Goal: Task Accomplishment & Management: Complete application form

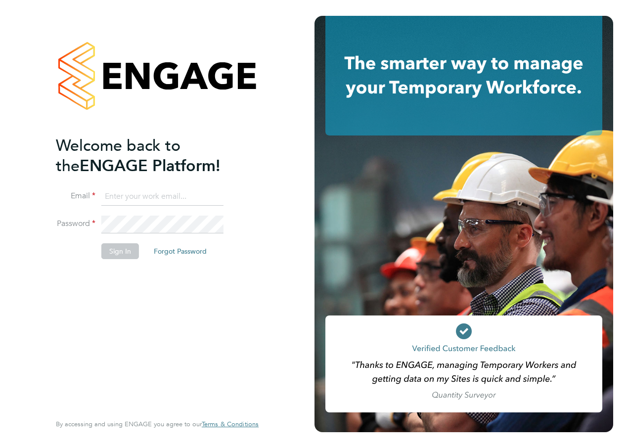
click at [137, 194] on input at bounding box center [162, 197] width 122 height 18
type input "katie.macpherson@hays.com"
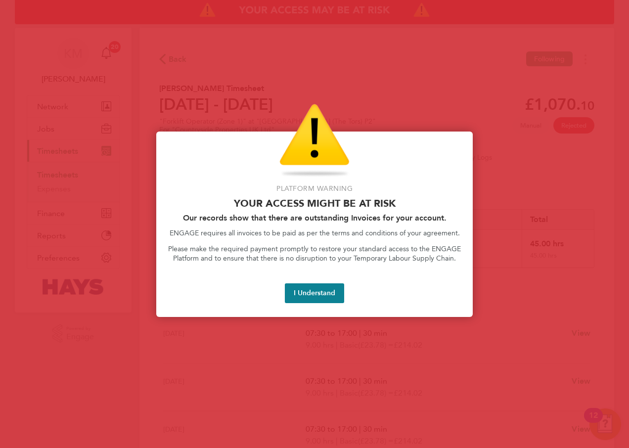
click at [307, 294] on button "I Understand" at bounding box center [314, 293] width 59 height 20
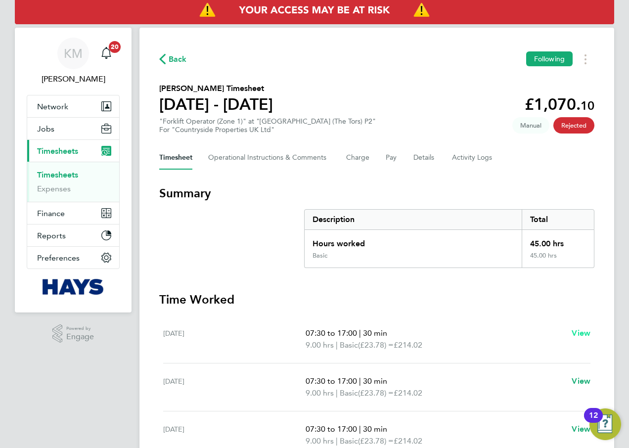
click at [578, 332] on span "View" at bounding box center [581, 332] width 19 height 9
select select "30"
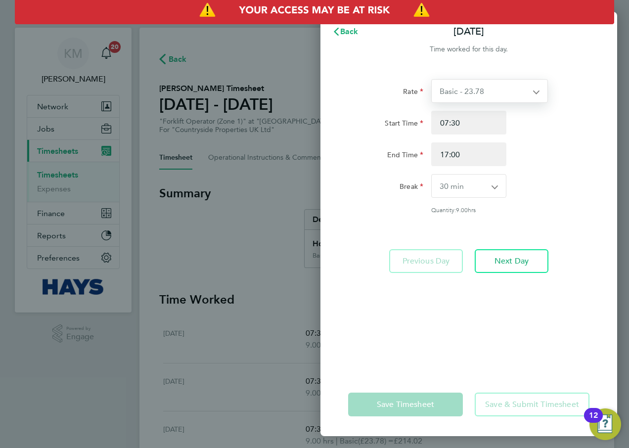
click at [494, 91] on select "Basic - 23.78" at bounding box center [484, 91] width 104 height 23
click at [534, 150] on div "End Time 17:00" at bounding box center [468, 154] width 249 height 24
click at [348, 31] on span "Back" at bounding box center [349, 31] width 18 height 9
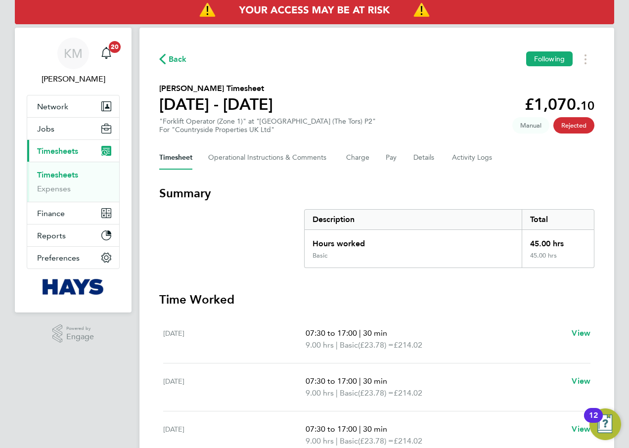
click at [68, 151] on span "Timesheets" at bounding box center [57, 150] width 41 height 9
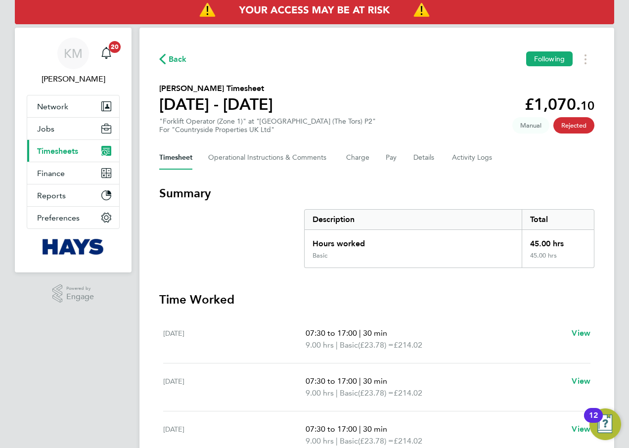
click at [68, 151] on span "Timesheets" at bounding box center [57, 150] width 41 height 9
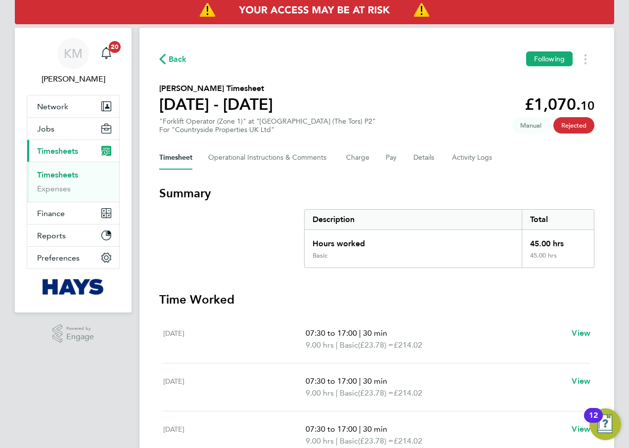
click at [57, 175] on link "Timesheets" at bounding box center [57, 174] width 41 height 9
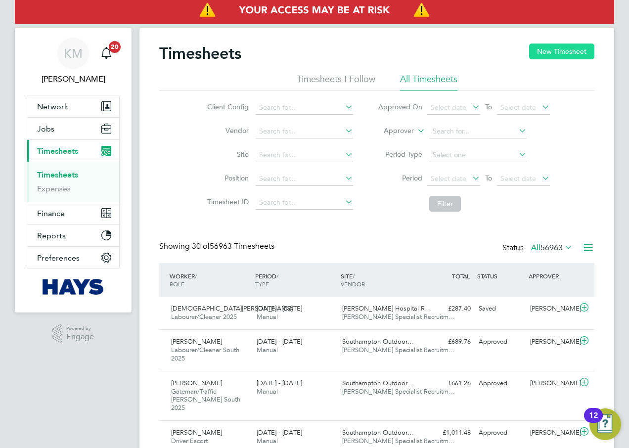
click at [557, 56] on button "New Timesheet" at bounding box center [561, 52] width 65 height 16
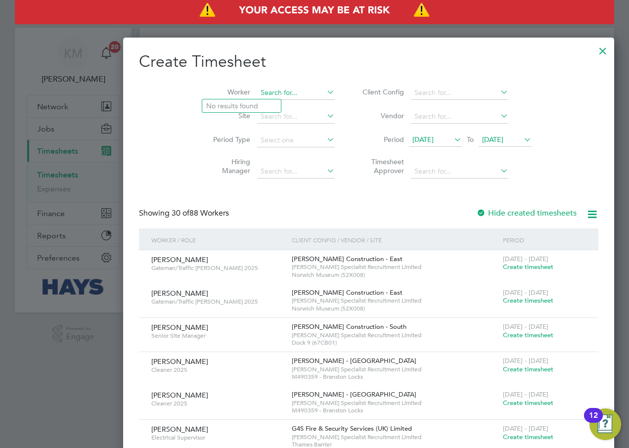
click at [257, 95] on input at bounding box center [296, 93] width 78 height 14
click at [238, 108] on li "[PERSON_NAME]" at bounding box center [263, 105] width 122 height 13
type input "[PERSON_NAME]"
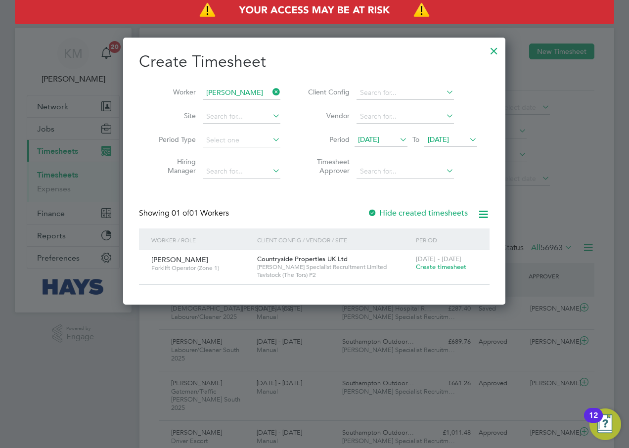
click at [426, 268] on span "Create timesheet" at bounding box center [441, 267] width 50 height 8
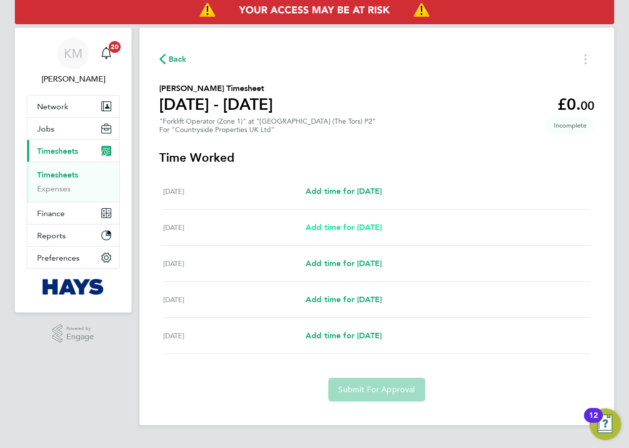
click at [357, 228] on span "Add time for [DATE]" at bounding box center [344, 227] width 76 height 9
select select "30"
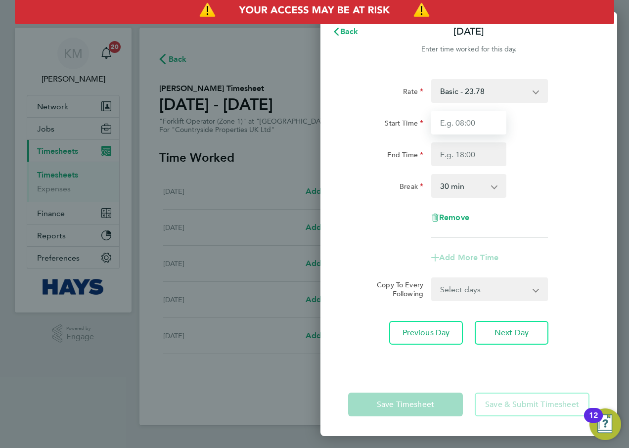
click at [476, 124] on input "Start Time" at bounding box center [468, 123] width 75 height 24
type input "07:30"
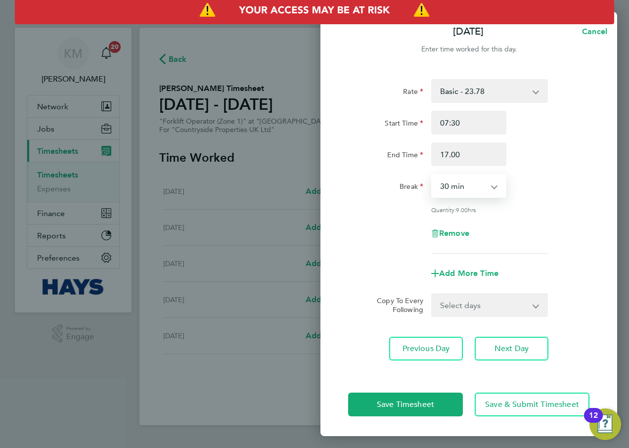
type input "17:00"
click at [492, 348] on button "Next Day" at bounding box center [512, 349] width 74 height 24
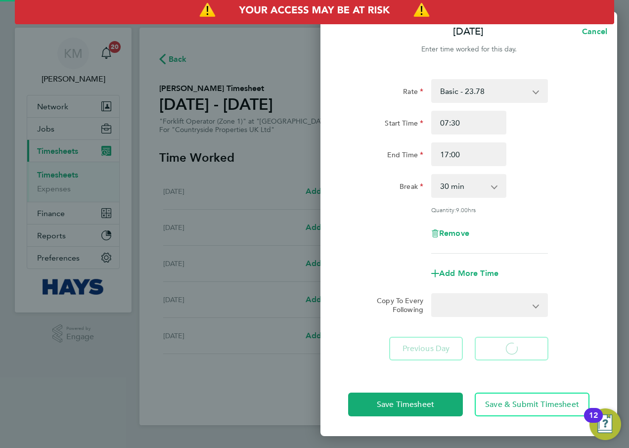
select select "30"
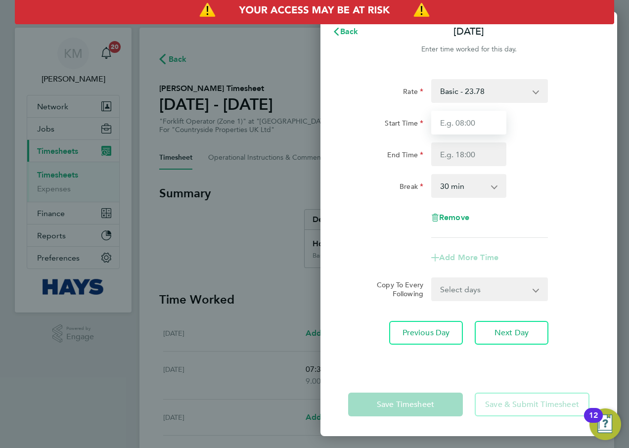
click at [459, 125] on input "Start Time" at bounding box center [468, 123] width 75 height 24
type input "07:30"
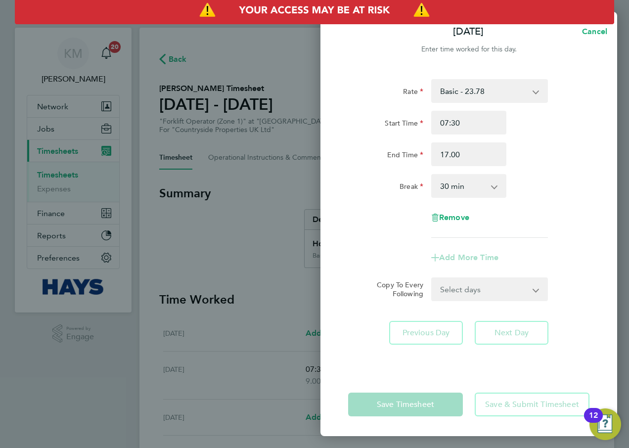
type input "17:00"
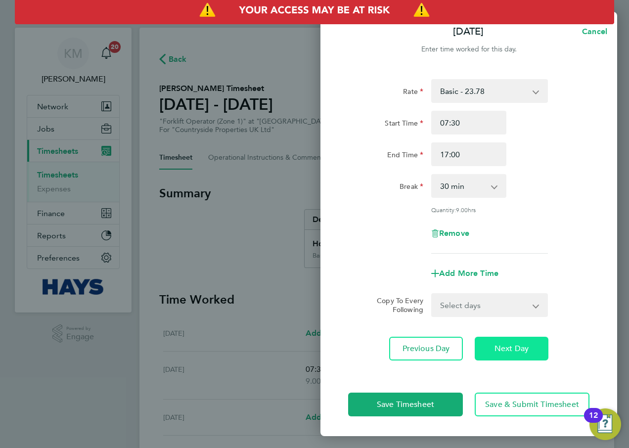
click at [508, 347] on span "Next Day" at bounding box center [512, 349] width 34 height 10
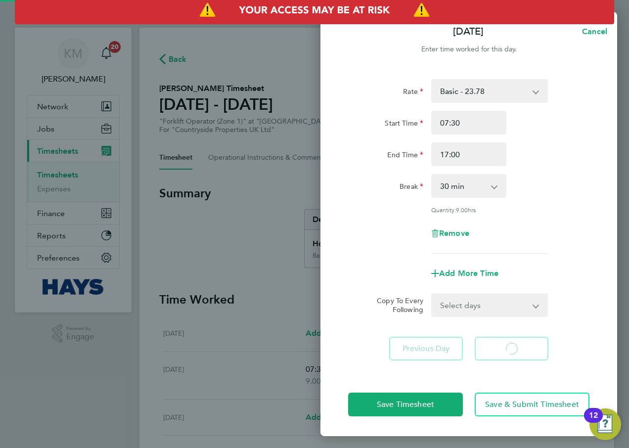
select select "30"
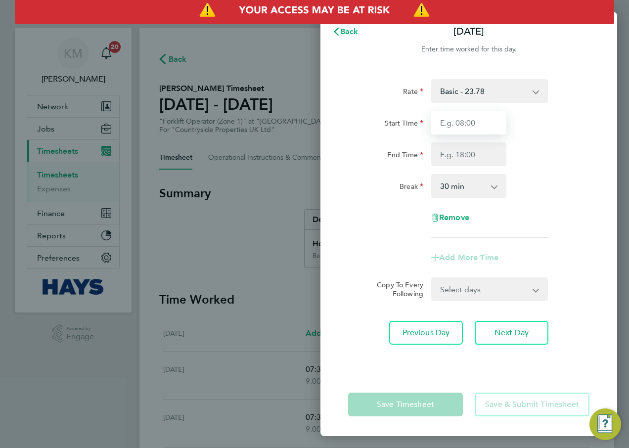
click at [479, 122] on input "Start Time" at bounding box center [468, 123] width 75 height 24
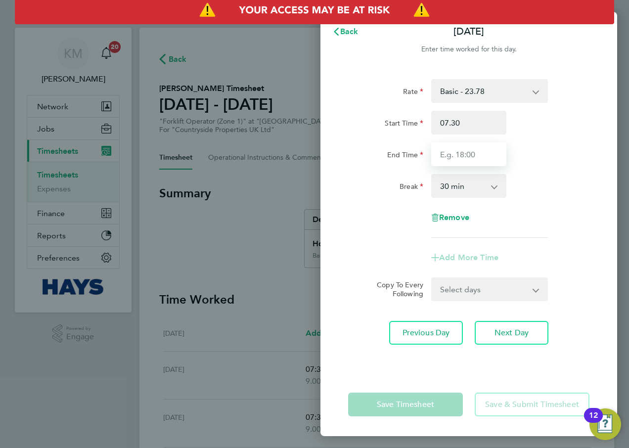
type input "07:30"
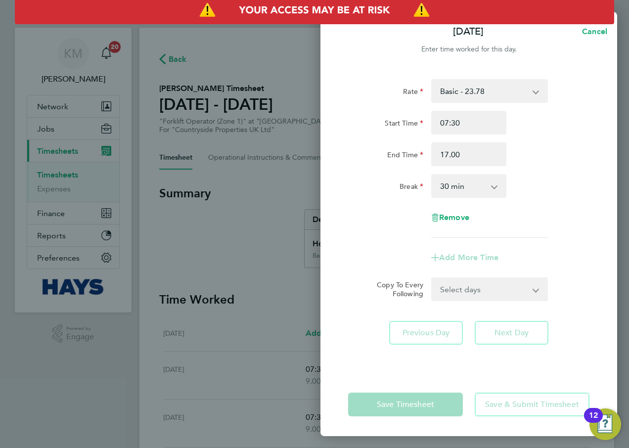
type input "17:00"
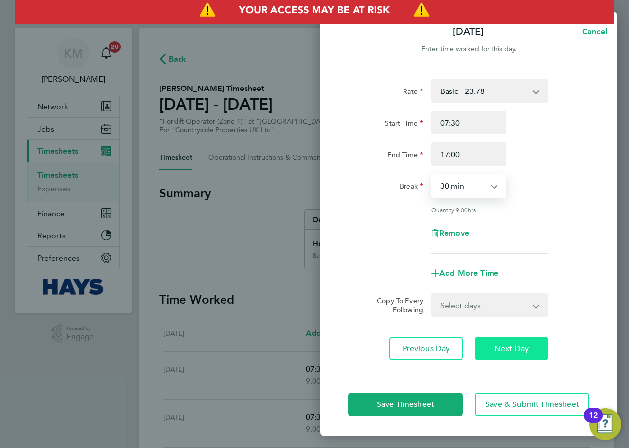
click at [531, 345] on button "Next Day" at bounding box center [512, 349] width 74 height 24
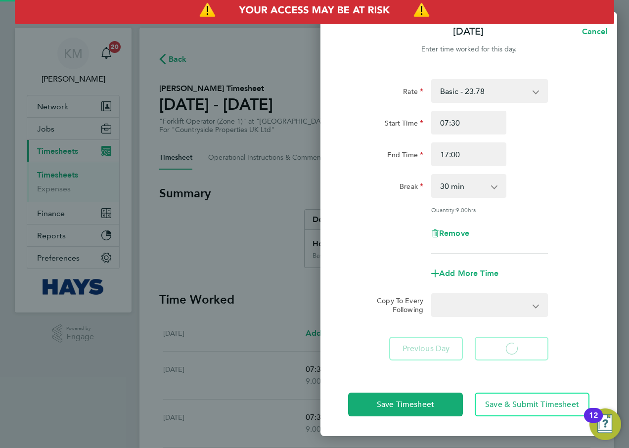
select select "30"
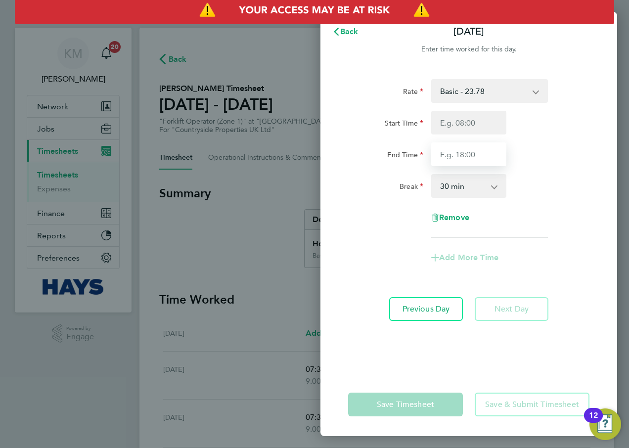
click at [475, 156] on input "End Time" at bounding box center [468, 154] width 75 height 24
click at [478, 113] on input "Start Time" at bounding box center [468, 123] width 75 height 24
type input "07:30"
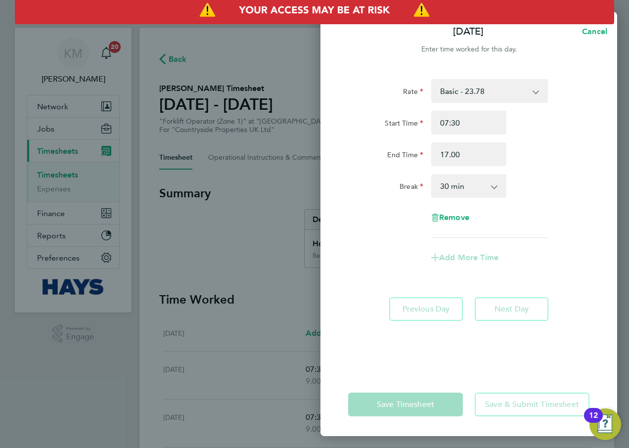
type input "17:00"
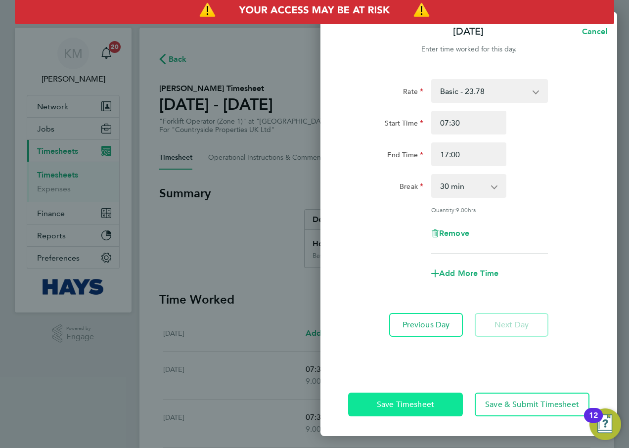
click at [427, 408] on span "Save Timesheet" at bounding box center [405, 405] width 57 height 10
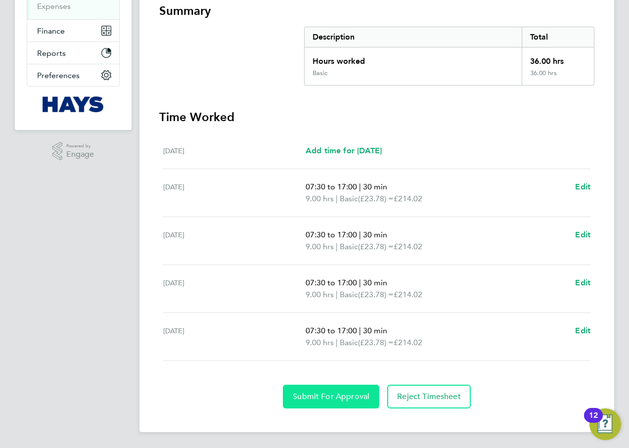
click at [327, 397] on span "Submit For Approval" at bounding box center [331, 397] width 77 height 10
